Goal: Task Accomplishment & Management: Use online tool/utility

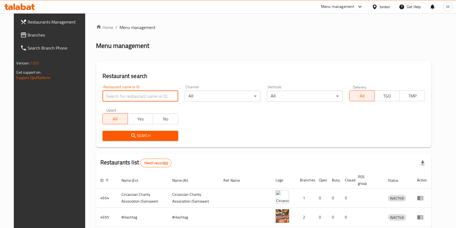
click at [143, 99] on input "search" at bounding box center [141, 96] width 76 height 11
type input "love.cow"
click button "Search" at bounding box center [141, 136] width 76 height 10
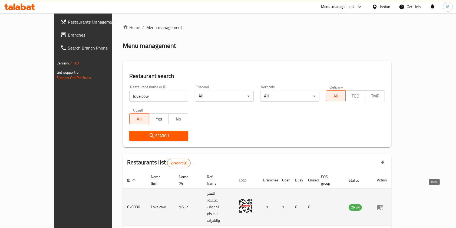
click at [383, 205] on icon "enhanced table" at bounding box center [380, 207] width 6 height 5
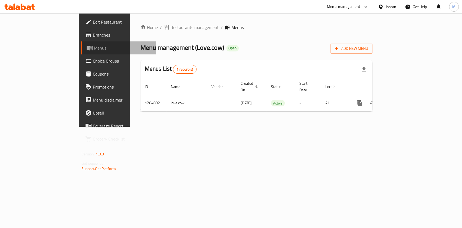
click at [94, 49] on span "Menus" at bounding box center [123, 48] width 58 height 6
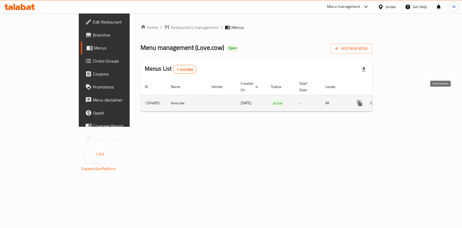
click at [405, 97] on link "enhanced table" at bounding box center [398, 103] width 13 height 13
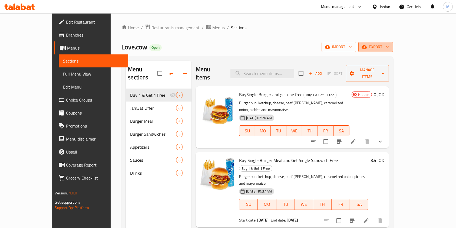
click at [389, 44] on span "export" at bounding box center [376, 47] width 26 height 7
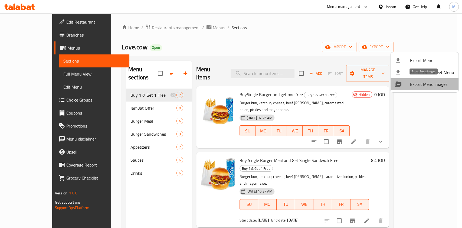
click at [447, 82] on span "Export Menu images" at bounding box center [432, 84] width 44 height 6
click at [338, 55] on div at bounding box center [231, 114] width 462 height 228
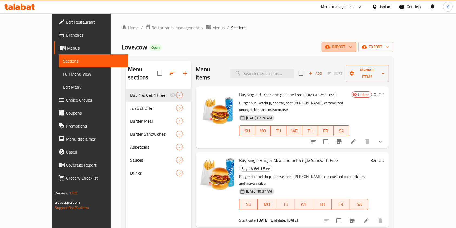
click at [352, 46] on span "import" at bounding box center [339, 47] width 26 height 7
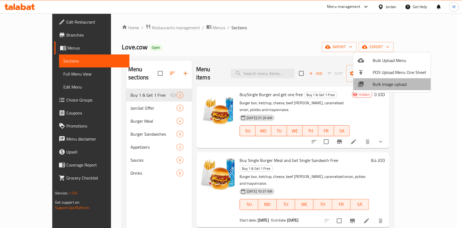
click at [414, 81] on span "Bulk Image upload" at bounding box center [399, 84] width 54 height 6
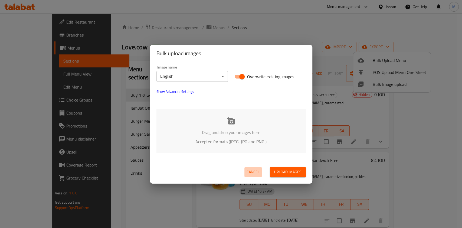
click at [254, 172] on span "Cancel" at bounding box center [252, 172] width 13 height 7
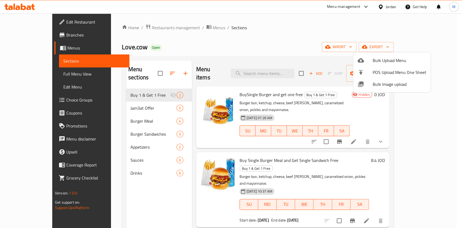
click at [438, 38] on div at bounding box center [231, 114] width 462 height 228
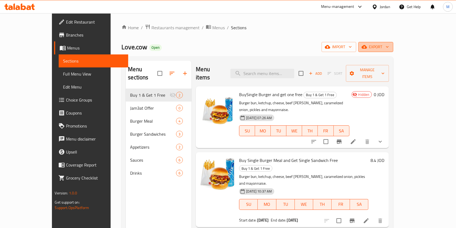
click at [393, 42] on button "export" at bounding box center [375, 47] width 35 height 10
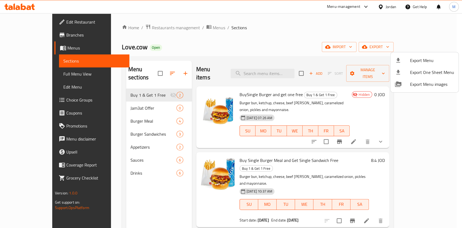
click at [458, 111] on div at bounding box center [231, 114] width 462 height 228
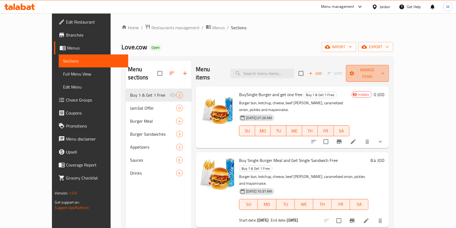
click at [389, 73] on button "Manage items" at bounding box center [367, 73] width 43 height 17
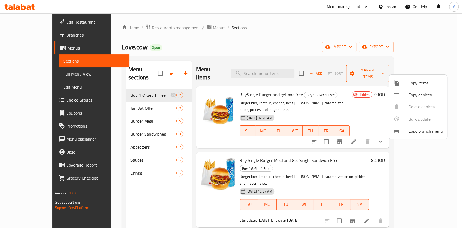
click at [427, 73] on div at bounding box center [231, 114] width 462 height 228
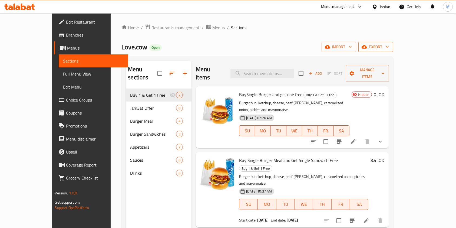
click at [389, 45] on span "export" at bounding box center [376, 47] width 26 height 7
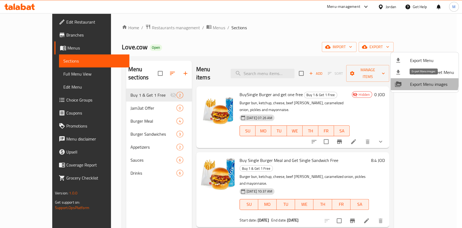
click at [416, 81] on span "Export Menu images" at bounding box center [432, 84] width 44 height 6
click at [113, 100] on div at bounding box center [231, 114] width 462 height 228
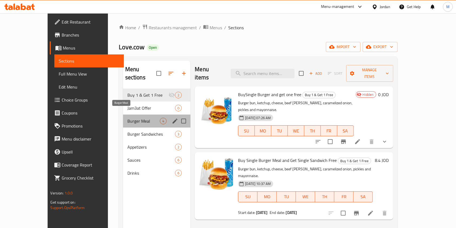
click at [127, 118] on span "Burger Meal" at bounding box center [143, 121] width 33 height 6
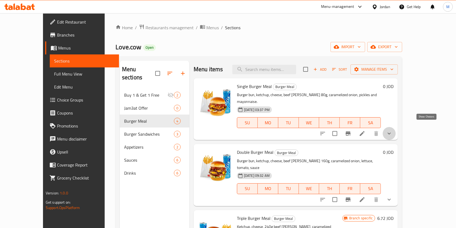
click at [392, 130] on icon "show more" at bounding box center [389, 133] width 6 height 6
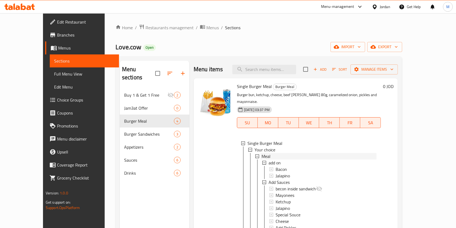
click at [266, 153] on div "Meal" at bounding box center [319, 156] width 115 height 6
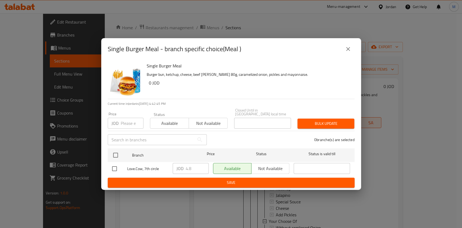
click at [349, 52] on icon "close" at bounding box center [348, 49] width 6 height 6
